Goal: Obtain resource: Download file/media

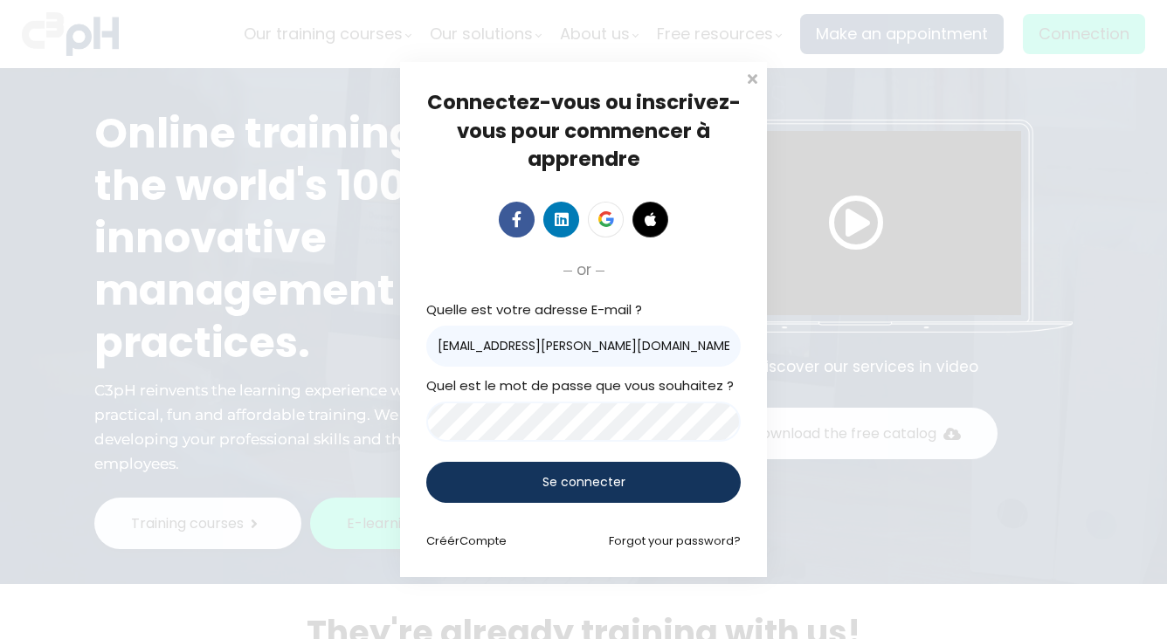
click at [636, 486] on div "Se connecter" at bounding box center [583, 482] width 314 height 41
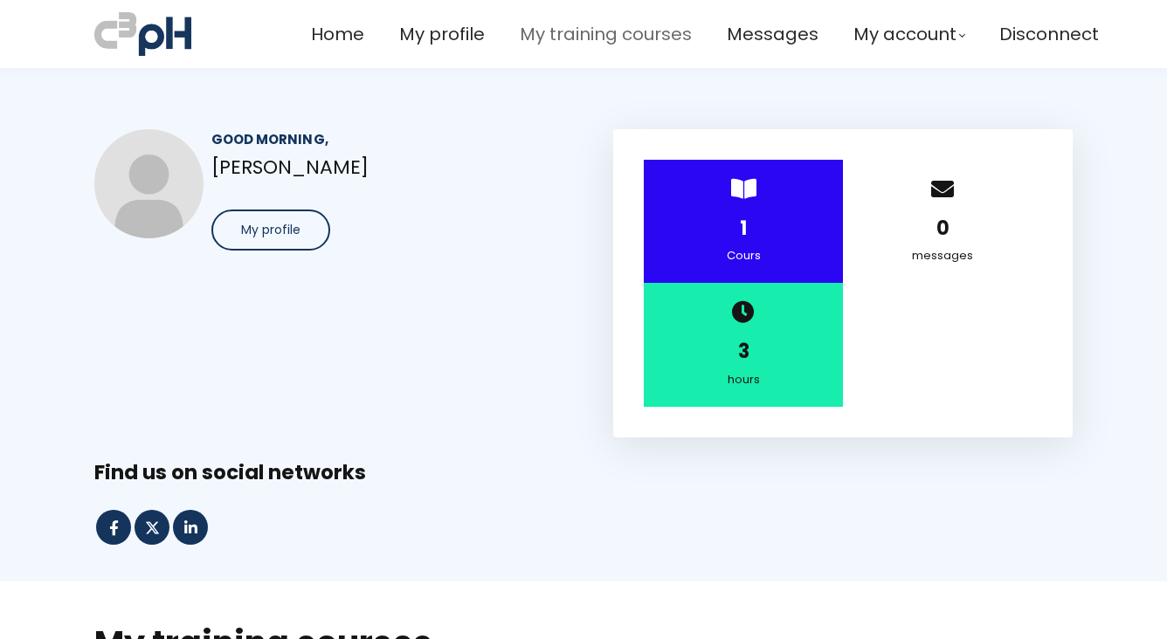
click at [629, 46] on span "My training courses" at bounding box center [606, 34] width 172 height 29
click at [321, 44] on span "Home" at bounding box center [337, 34] width 53 height 29
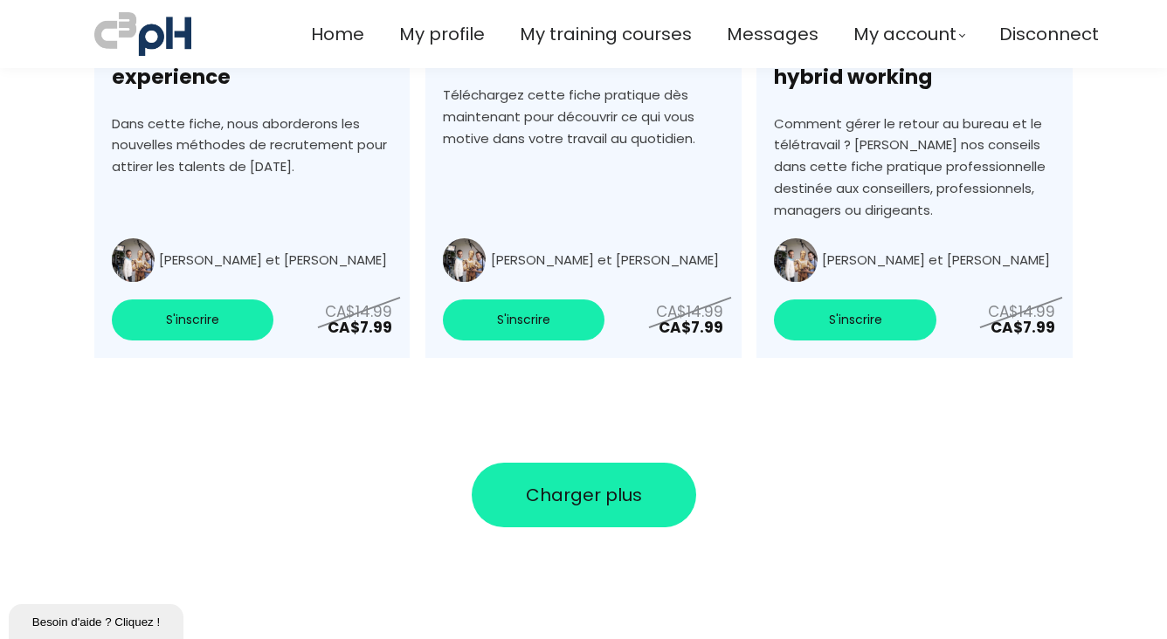
scroll to position [6549, 0]
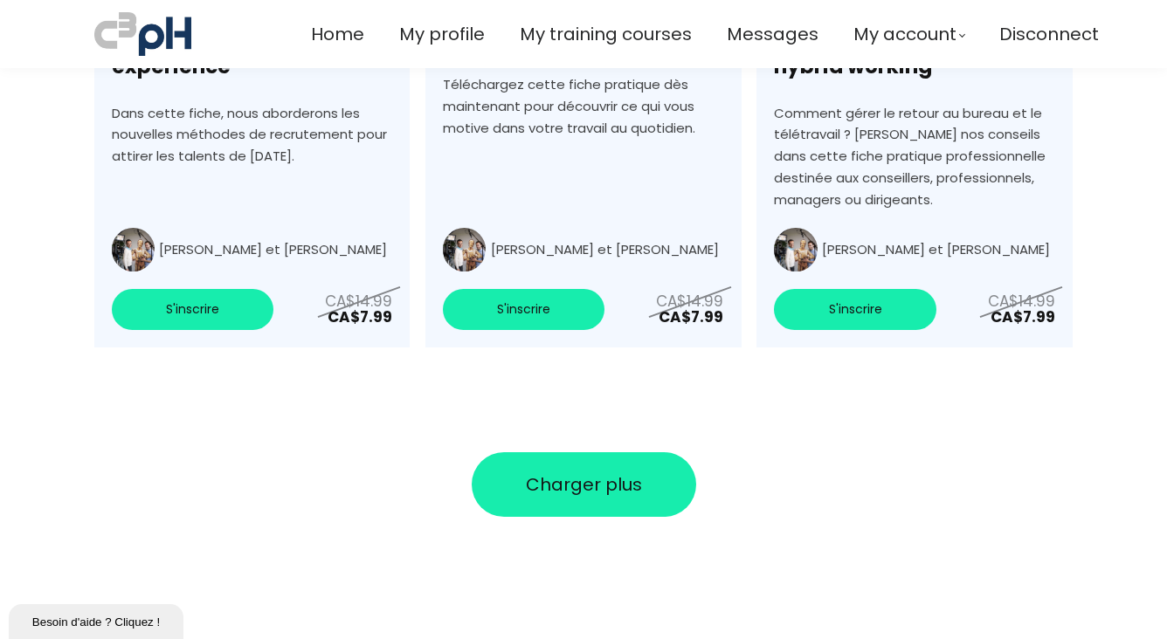
click at [671, 452] on button "Charger plus" at bounding box center [584, 484] width 224 height 65
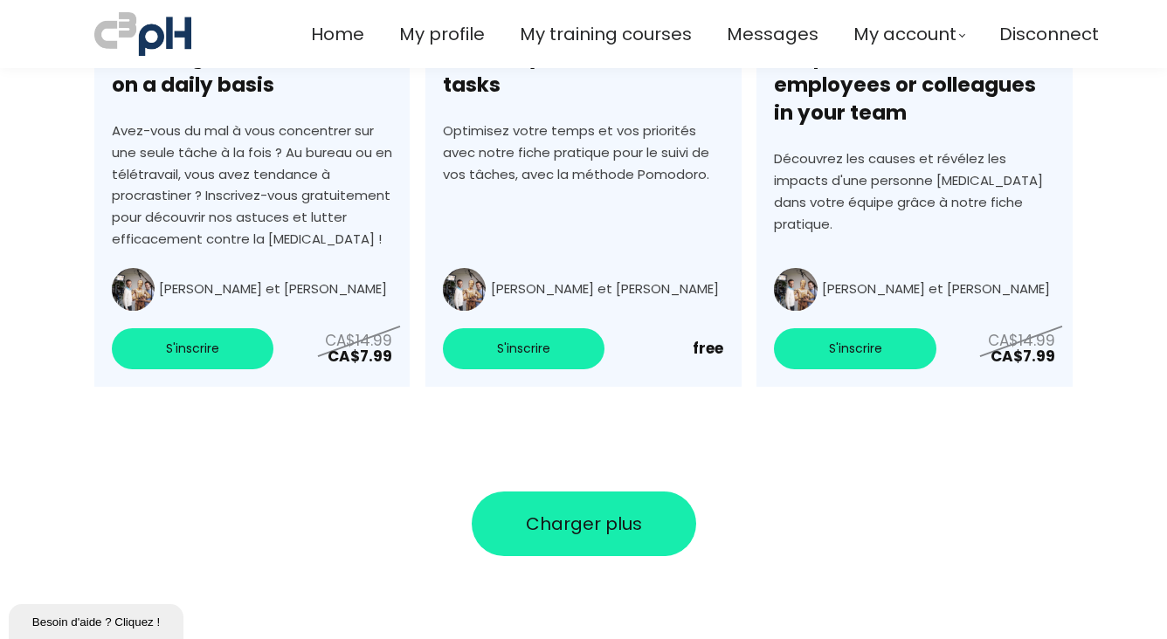
scroll to position [7730, 0]
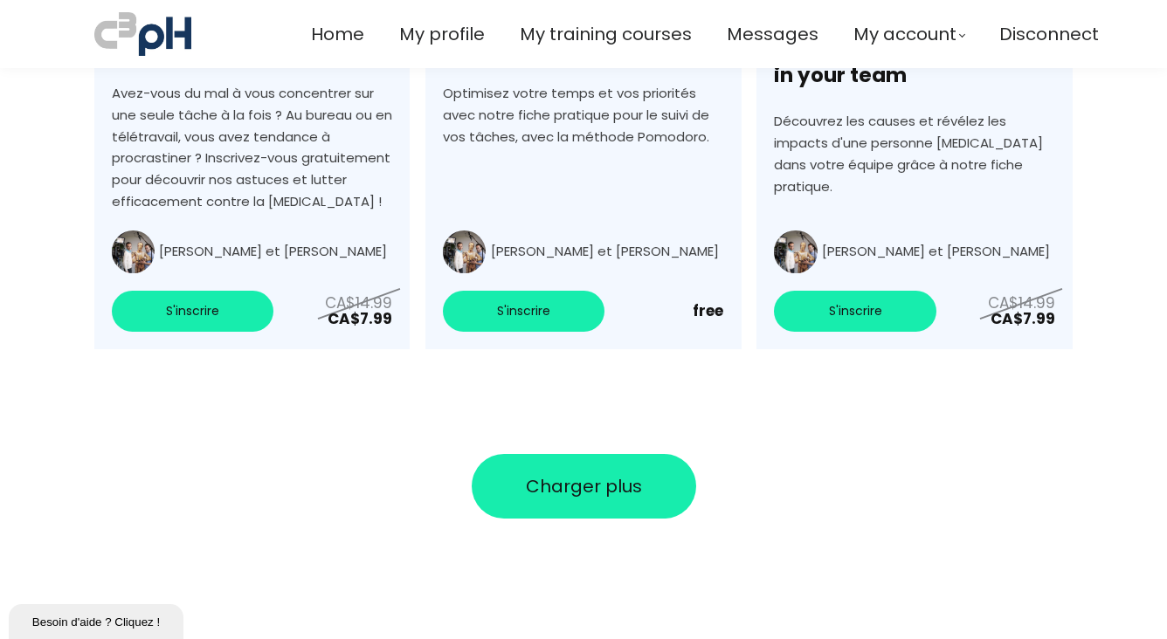
click at [604, 473] on span "Charger plus" at bounding box center [584, 486] width 116 height 26
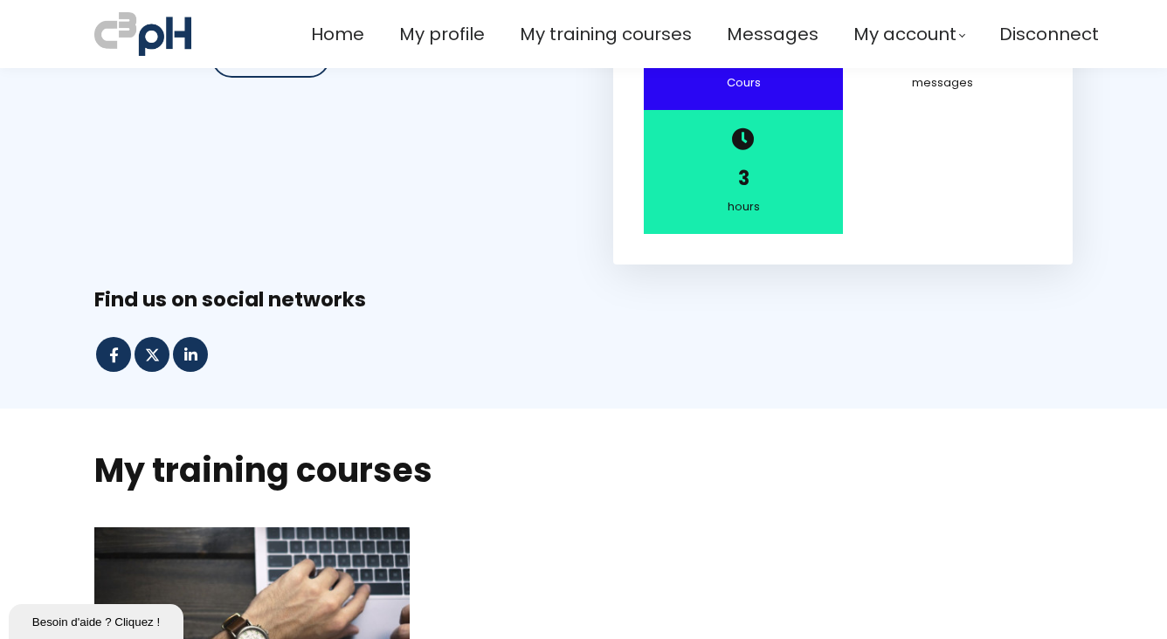
scroll to position [0, 0]
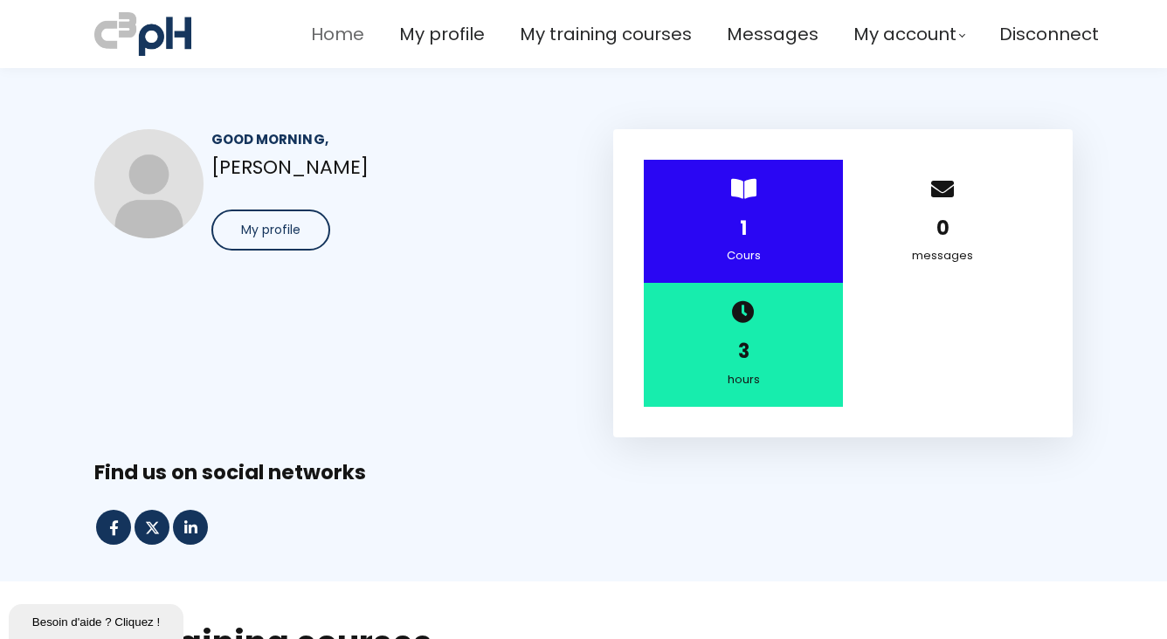
click at [326, 39] on span "Home" at bounding box center [337, 34] width 53 height 29
click at [334, 35] on span "Home" at bounding box center [337, 34] width 53 height 29
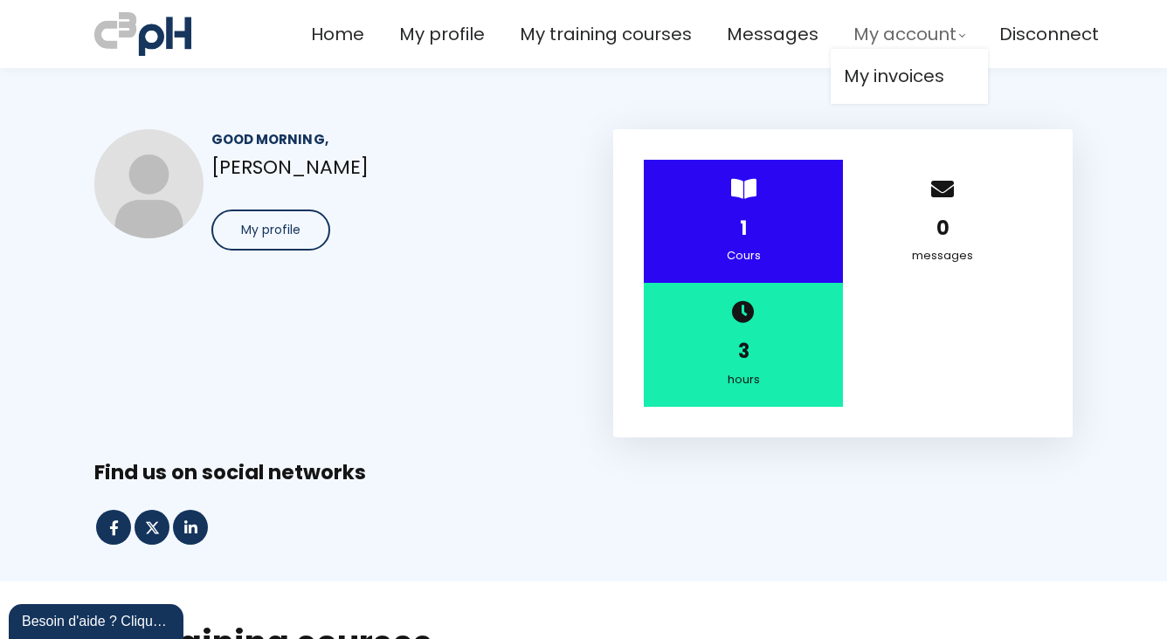
click at [901, 33] on span "My account" at bounding box center [904, 34] width 103 height 29
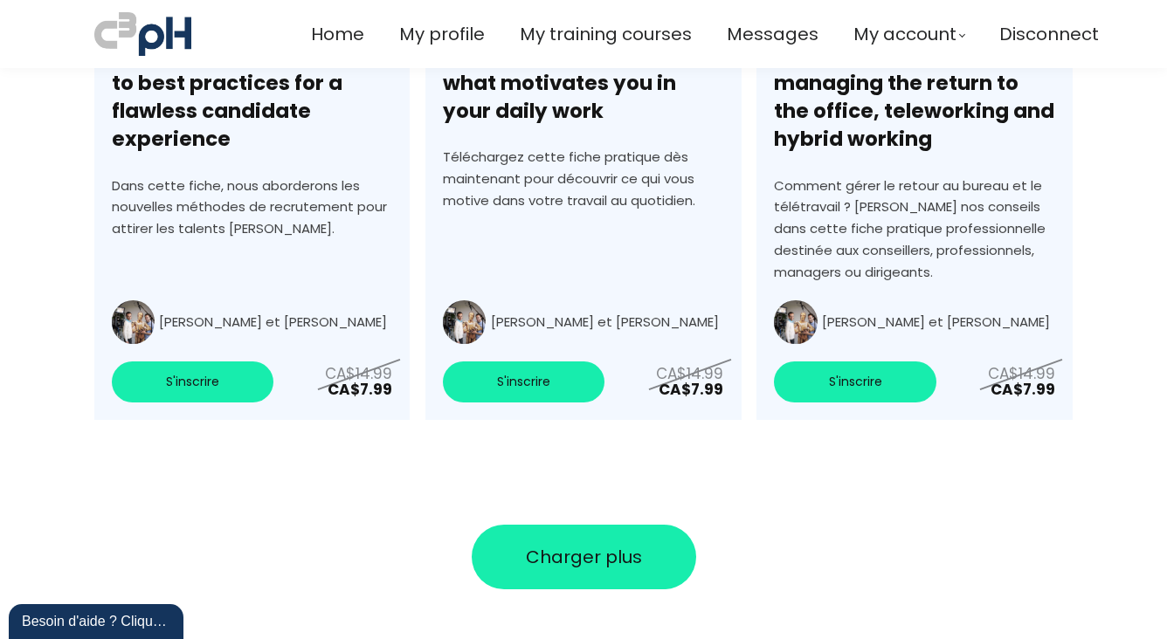
scroll to position [6549, 0]
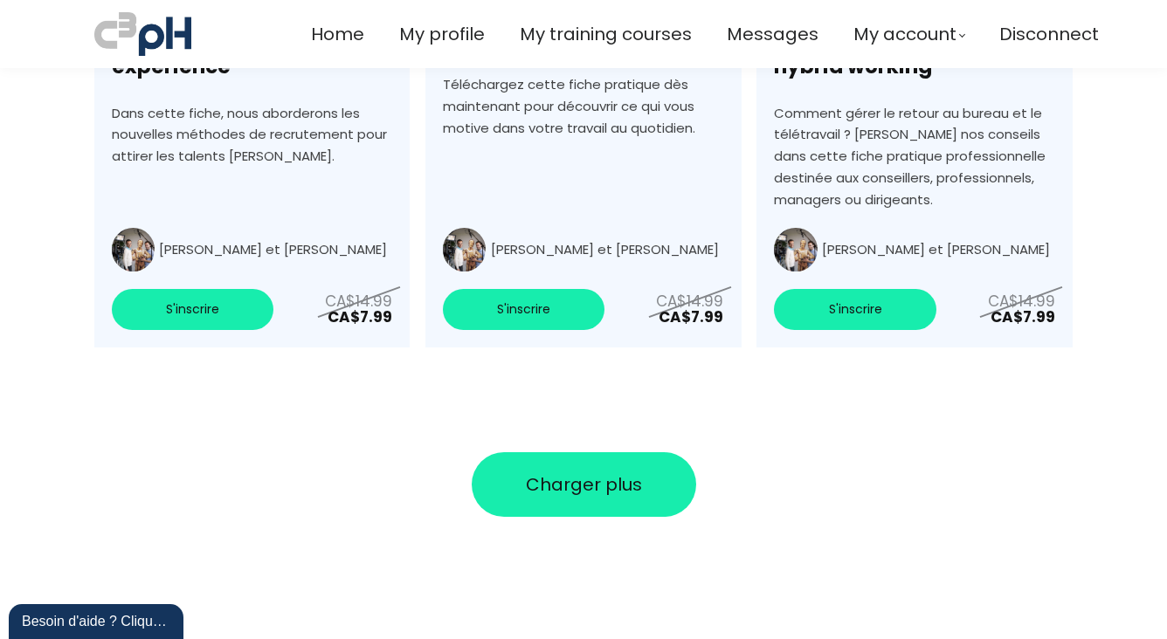
click at [598, 472] on span "Charger plus" at bounding box center [584, 485] width 116 height 26
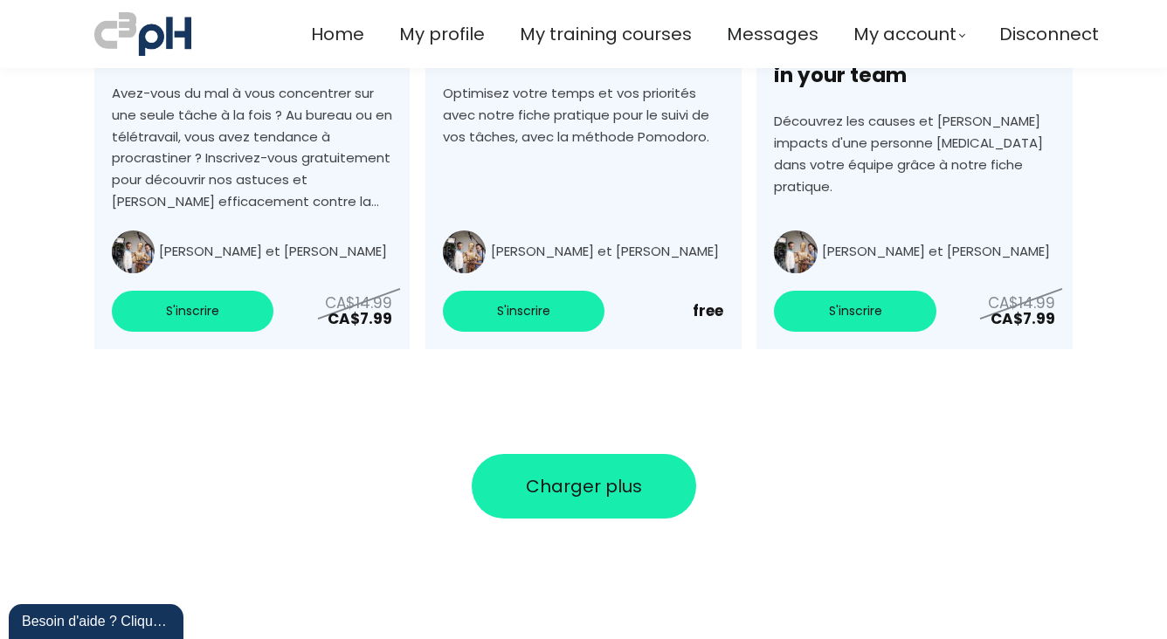
click at [654, 454] on button "Charger plus" at bounding box center [584, 486] width 224 height 65
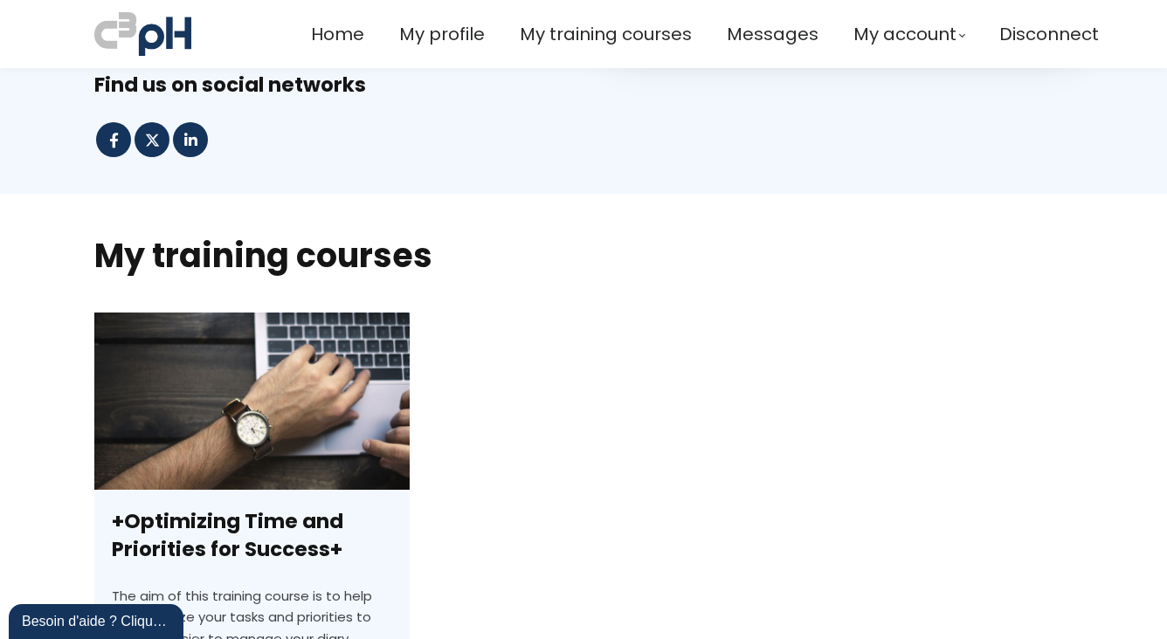
scroll to position [0, 0]
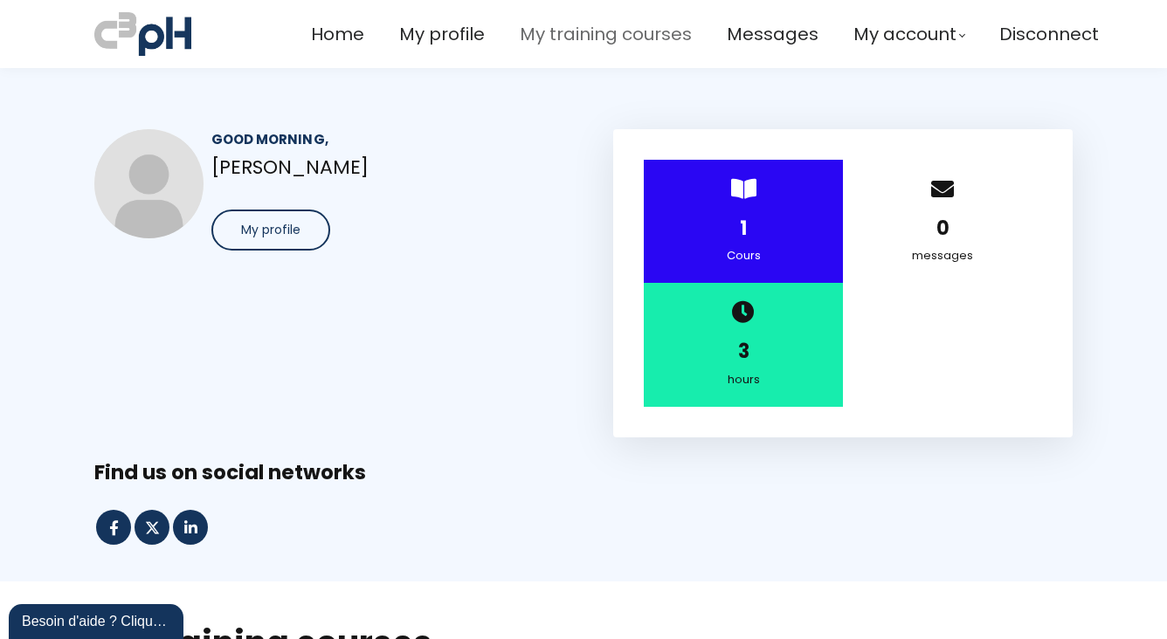
click at [622, 31] on span "My training courses" at bounding box center [606, 34] width 172 height 29
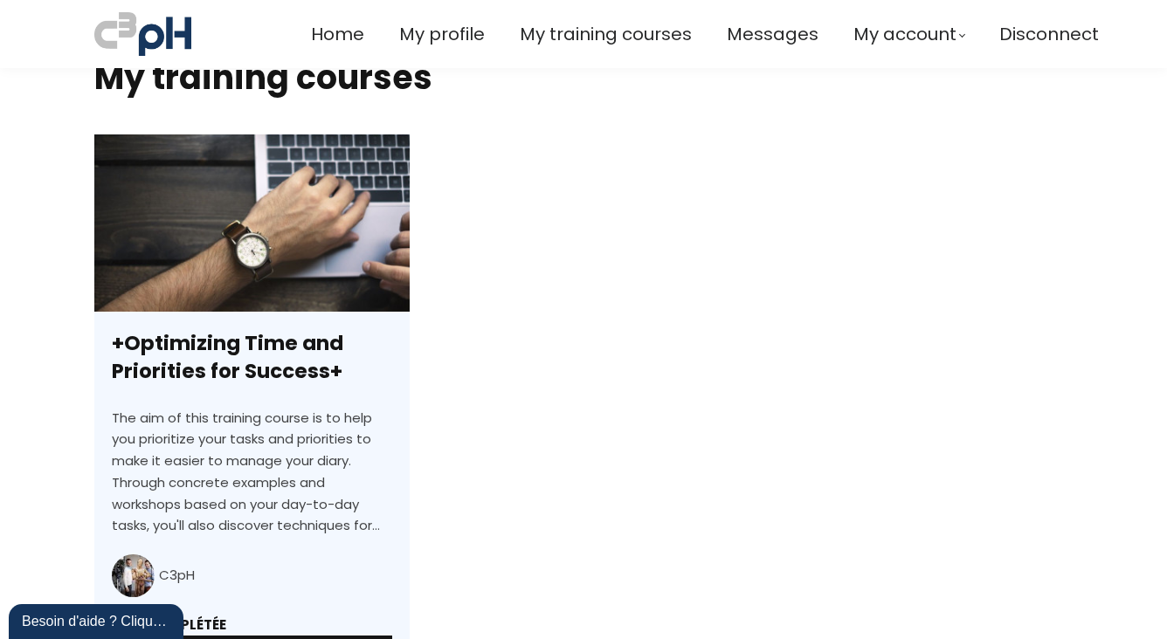
scroll to position [815, 0]
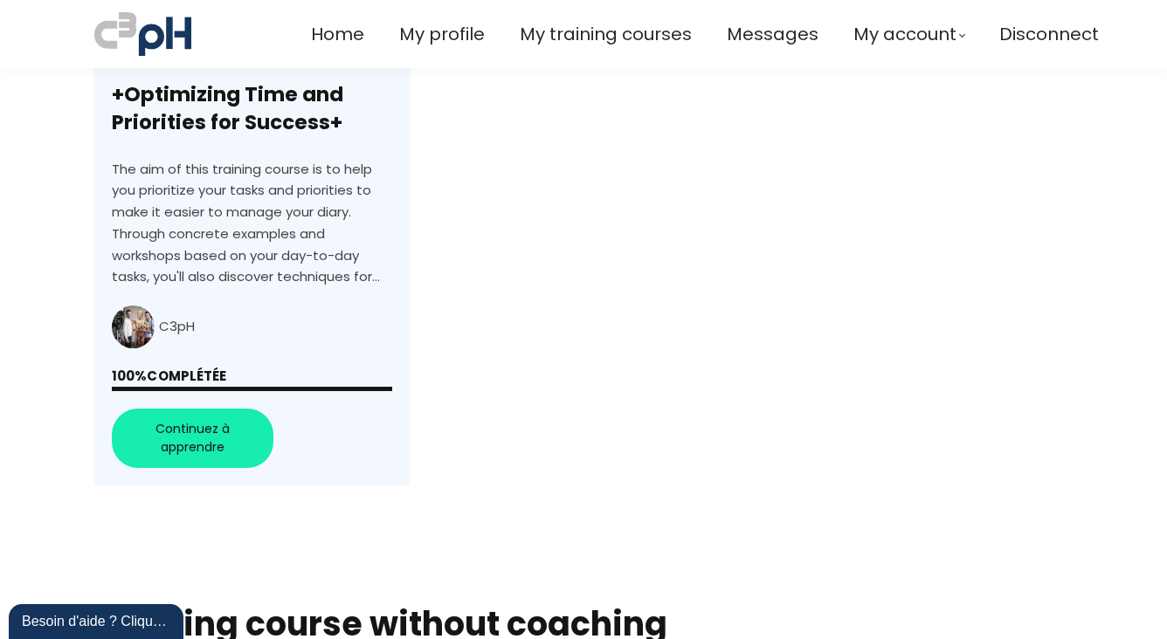
click at [205, 434] on link "+Optimizing Time and Priorities for Success+" at bounding box center [251, 186] width 315 height 600
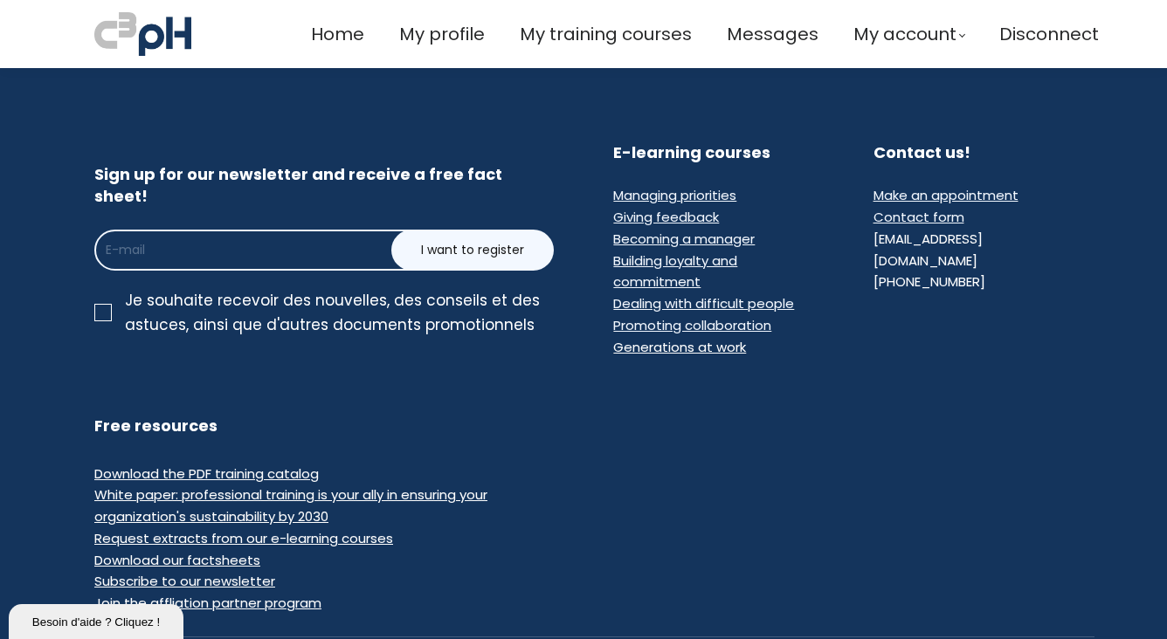
scroll to position [3260, 0]
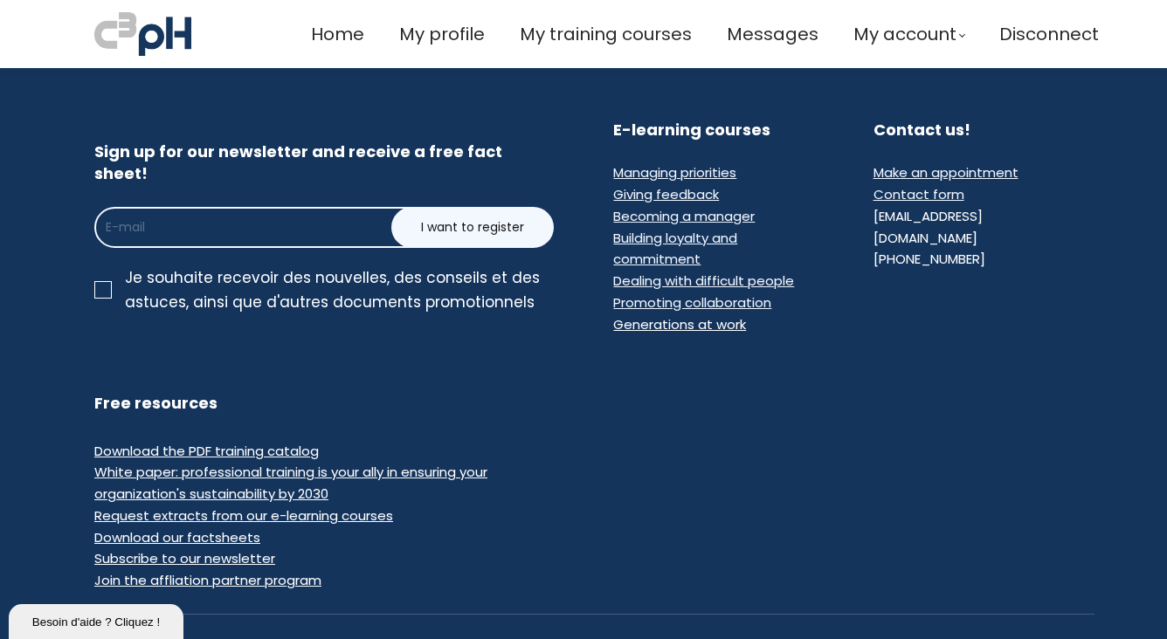
click at [282, 442] on span "Download the PDF training catalog" at bounding box center [206, 451] width 224 height 18
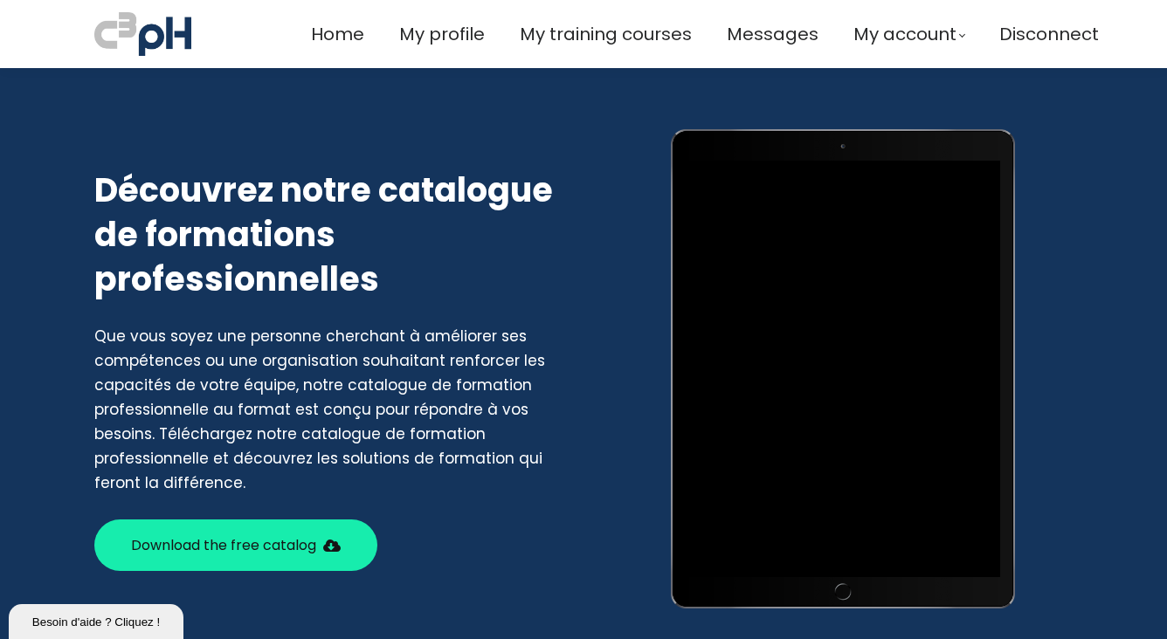
click at [325, 548] on span at bounding box center [331, 546] width 17 height 14
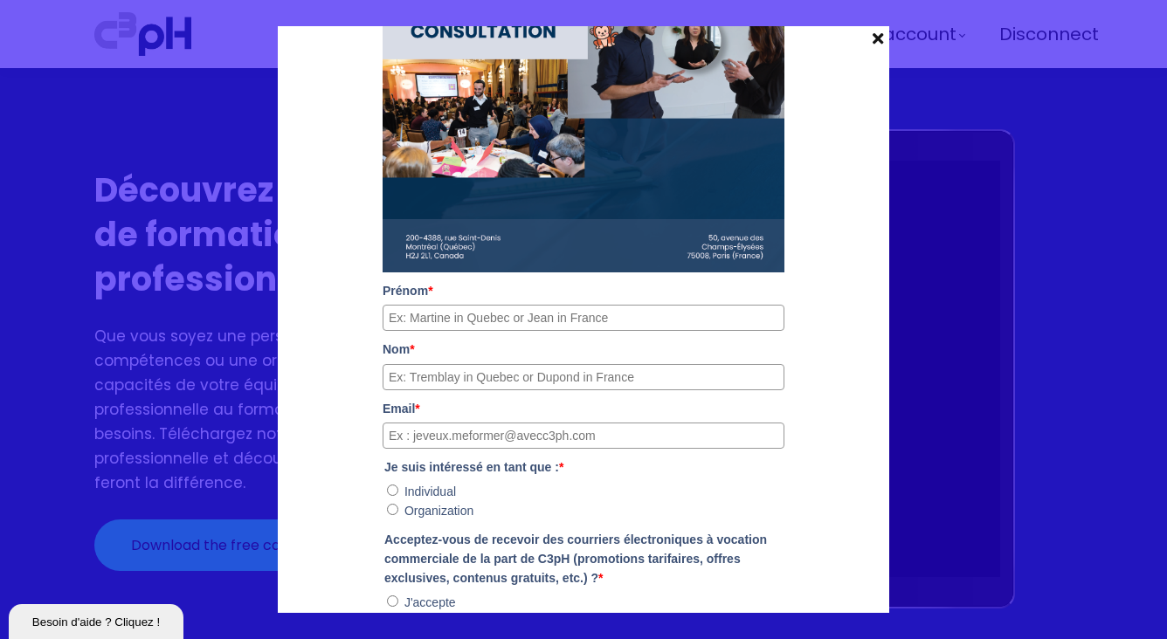
scroll to position [444, 0]
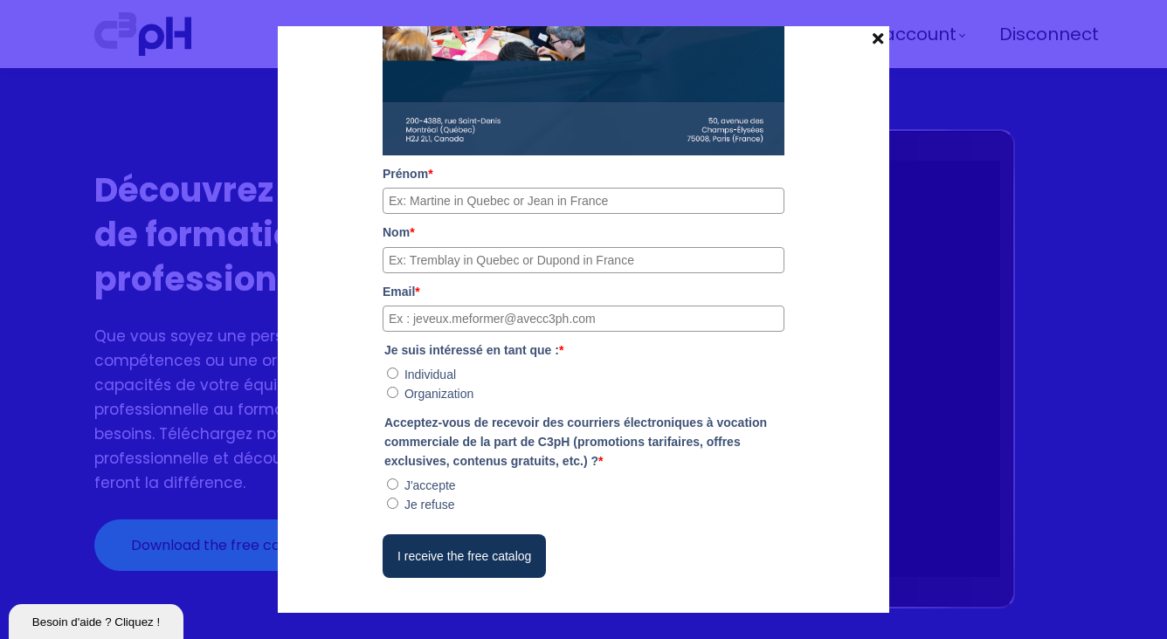
click at [877, 36] on span at bounding box center [877, 38] width 23 height 24
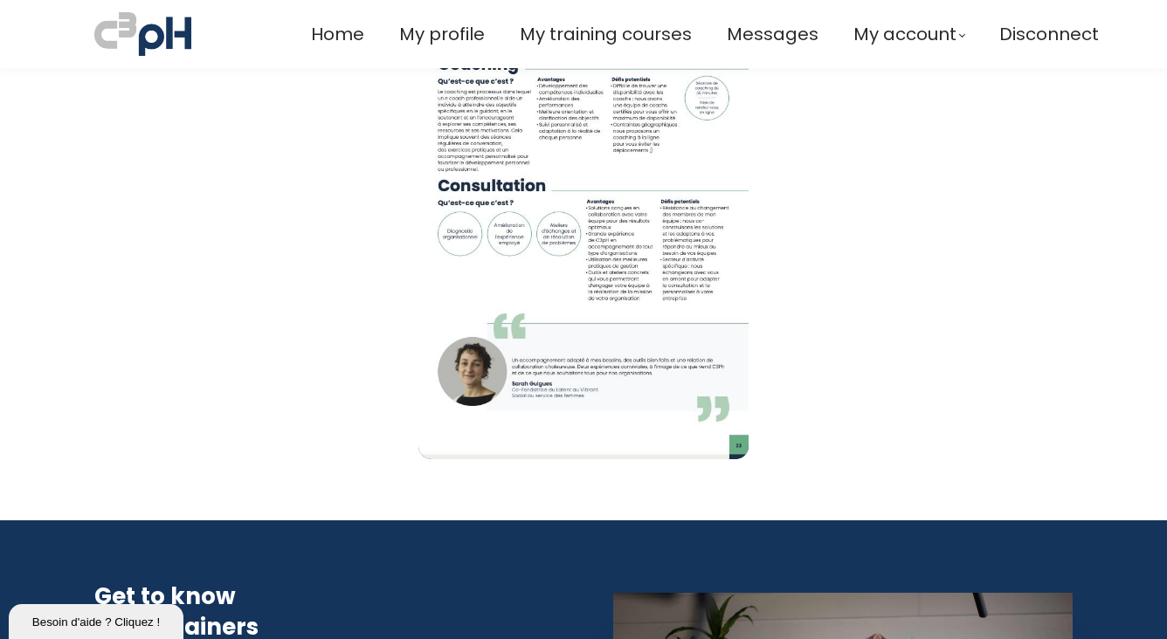
scroll to position [815, 0]
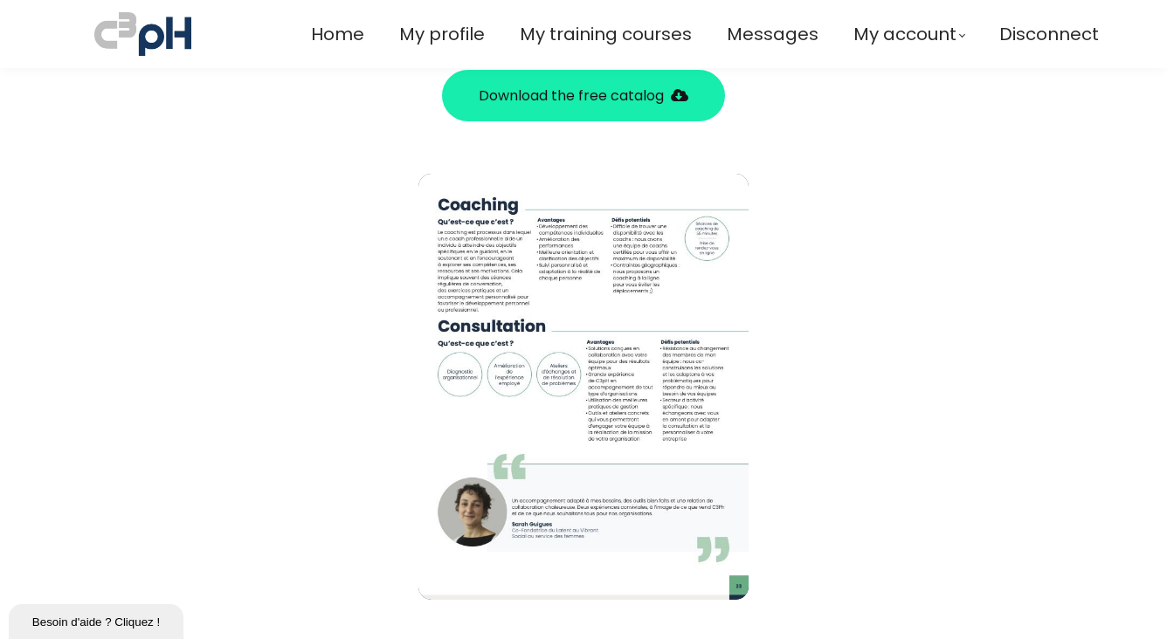
click at [645, 85] on span "Download the free catalog" at bounding box center [571, 96] width 185 height 22
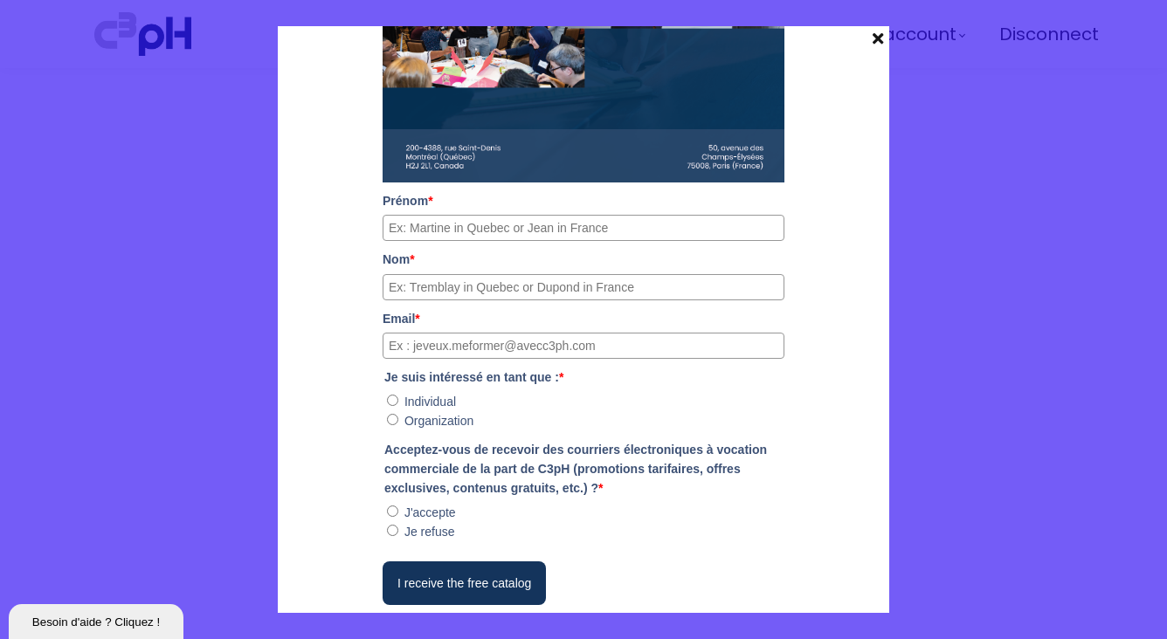
scroll to position [444, 0]
